Goal: Navigation & Orientation: Find specific page/section

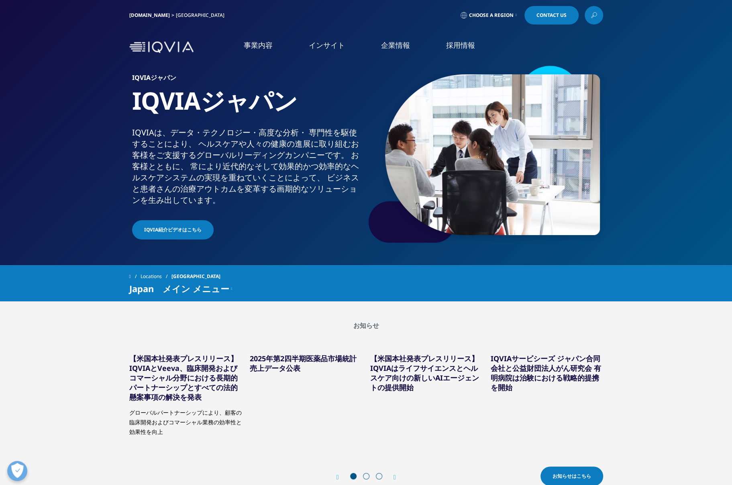
click at [464, 47] on link "採用情報" at bounding box center [460, 45] width 29 height 10
click at [43, 123] on link "CSO" at bounding box center [150, 119] width 233 height 9
click at [74, 105] on link "IQVIAグループ" at bounding box center [150, 103] width 233 height 9
